Goal: Transaction & Acquisition: Purchase product/service

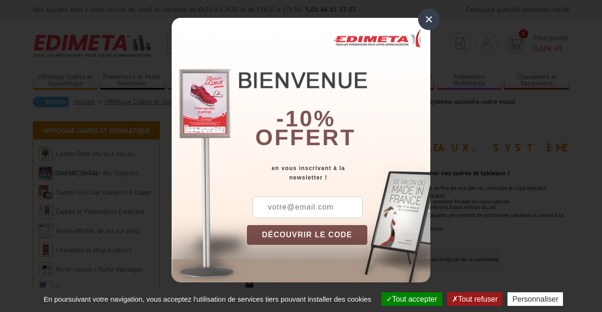
click at [435, 24] on div "×" at bounding box center [429, 19] width 22 height 22
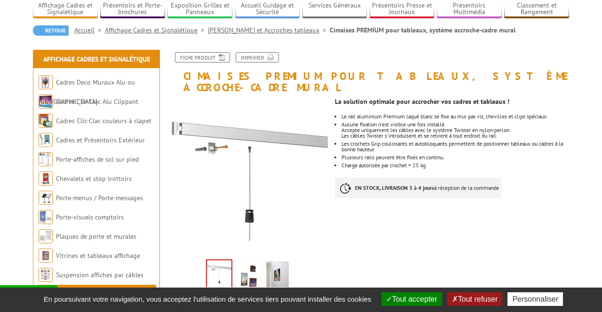
scroll to position [72, 0]
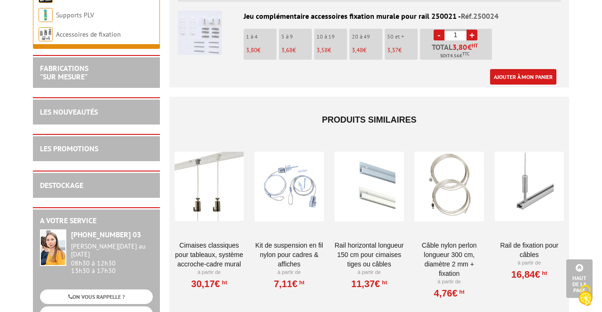
scroll to position [839, 0]
click at [301, 241] on link "Kit de suspension en fil nylon pour cadres & affiches" at bounding box center [289, 255] width 69 height 28
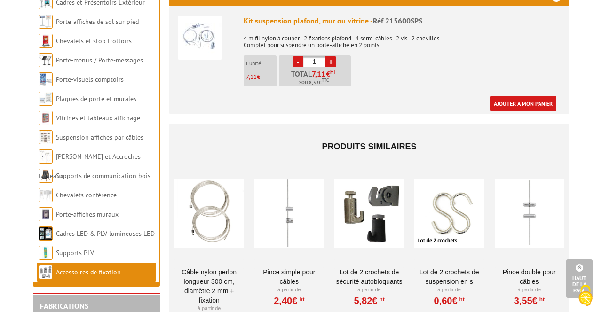
scroll to position [377, 0]
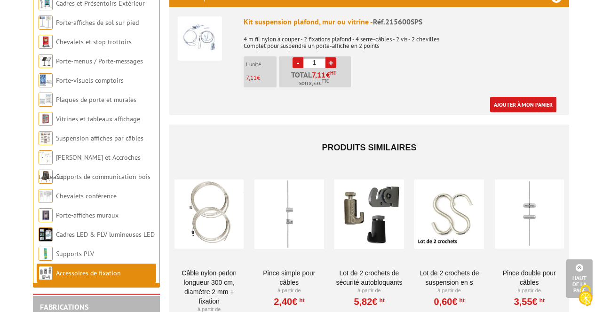
click at [296, 219] on div at bounding box center [289, 215] width 69 height 94
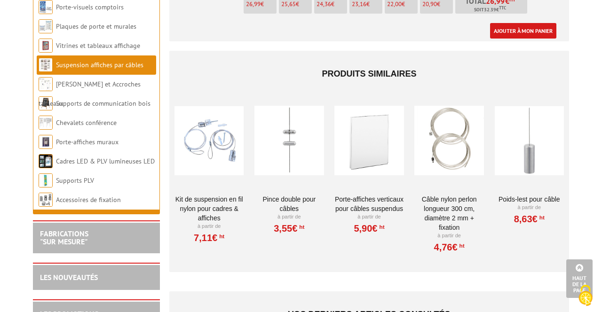
scroll to position [579, 0]
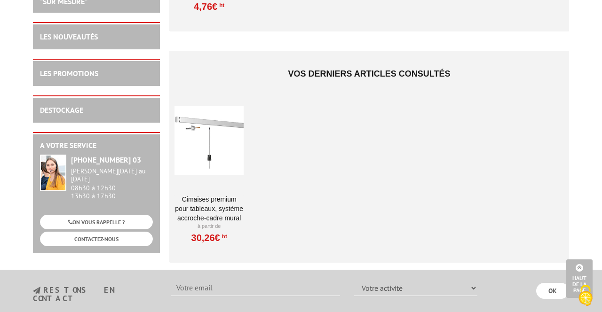
scroll to position [692, 0]
